Goal: Task Accomplishment & Management: Manage account settings

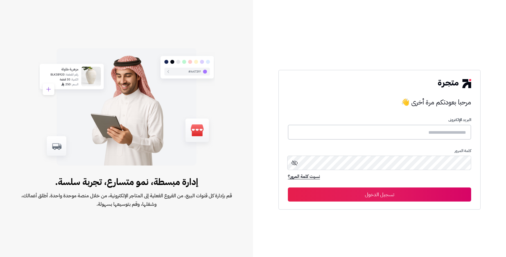
type input "*****"
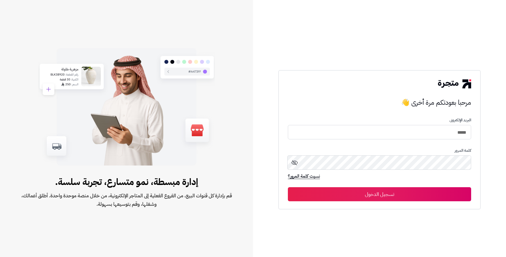
click at [398, 191] on button "تسجيل الدخول" at bounding box center [379, 194] width 183 height 14
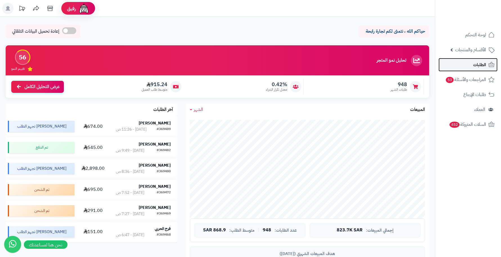
click at [476, 62] on span "الطلبات" at bounding box center [479, 65] width 13 height 8
